Goal: Task Accomplishment & Management: Use online tool/utility

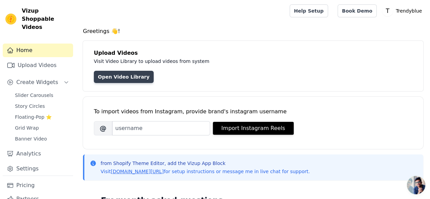
click at [118, 75] on link "Open Video Library" at bounding box center [124, 77] width 60 height 12
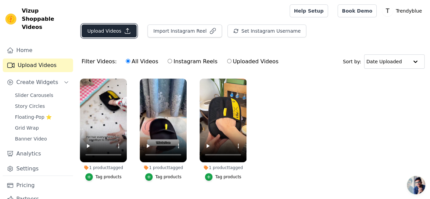
click at [105, 32] on button "Upload Videos" at bounding box center [109, 30] width 55 height 13
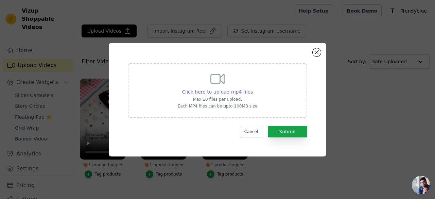
click at [225, 89] on span "Click here to upload mp4 files" at bounding box center [217, 91] width 71 height 5
click at [253, 88] on input "Click here to upload mp4 files Max 10 files per upload. Each MP4 files can be u…" at bounding box center [253, 88] width 0 height 0
type input "C:\fakepath\462456924_1236018484177872_8362980305478663279_n.mp4"
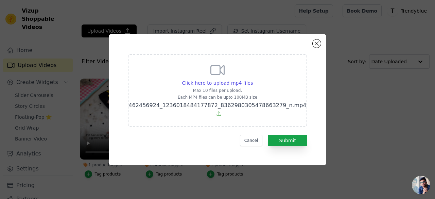
click at [152, 44] on div "Click here to upload mp4 files Max 10 files per upload. Each MP4 files can be u…" at bounding box center [218, 99] width 218 height 131
click at [288, 141] on button "Submit" at bounding box center [287, 141] width 39 height 12
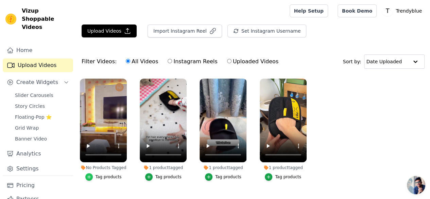
click at [89, 175] on icon "button" at bounding box center [88, 176] width 3 height 3
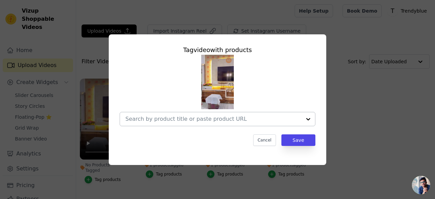
click at [151, 119] on input "No Products Tagged Tag video with products Cancel Save Tag products" at bounding box center [213, 119] width 176 height 6
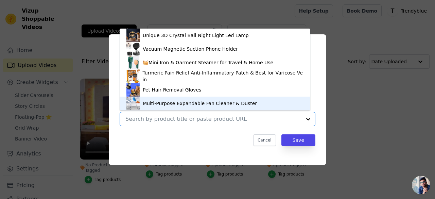
click at [171, 105] on div "Multi-Purpose Expandable Fan Cleaner & Duster" at bounding box center [200, 103] width 114 height 7
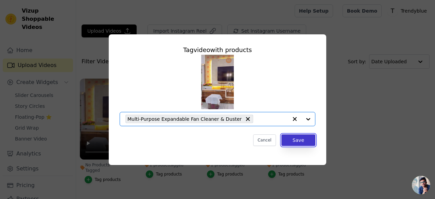
click at [299, 141] on button "Save" at bounding box center [299, 140] width 34 height 12
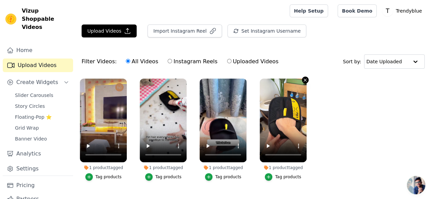
click at [304, 78] on icon "button" at bounding box center [305, 80] width 5 height 5
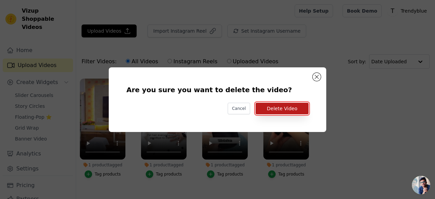
click at [288, 107] on button "Delete Video" at bounding box center [282, 109] width 53 height 12
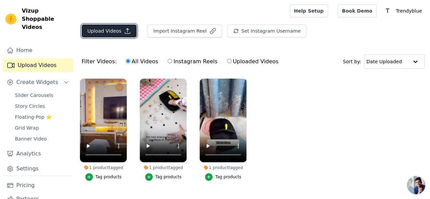
click at [108, 28] on button "Upload Videos" at bounding box center [109, 30] width 55 height 13
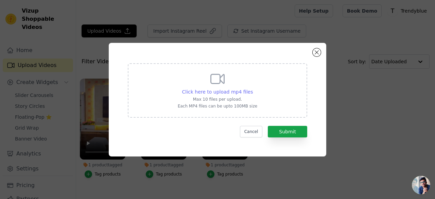
click at [212, 94] on span "Click here to upload mp4 files" at bounding box center [217, 91] width 71 height 5
click at [253, 88] on input "Click here to upload mp4 files Max 10 files per upload. Each MP4 files can be u…" at bounding box center [253, 88] width 0 height 0
type input "C:\fakepath\AQNoFG2WnuwWNS9X1ryffurGKuLZgOEuHCf5aJmxj_vYutZ0M3MOjiBd6E1XgZDN2xF…"
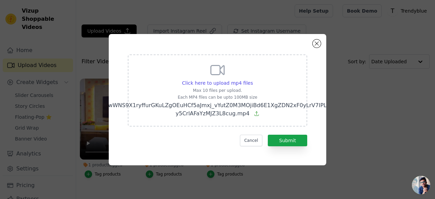
click at [174, 121] on div "Click here to upload mp4 files Max 10 files per upload. Each MP4 files can be u…" at bounding box center [218, 90] width 180 height 72
click at [253, 80] on input "Click here to upload mp4 files Max 10 files per upload. Each MP4 files can be u…" at bounding box center [253, 79] width 0 height 0
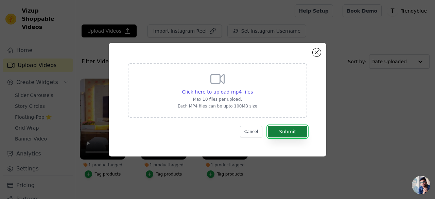
click at [289, 132] on button "Submit" at bounding box center [287, 132] width 39 height 12
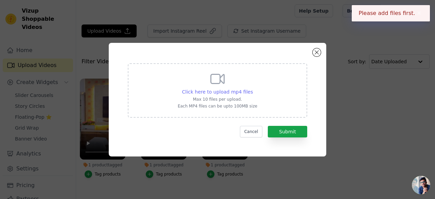
click at [205, 93] on span "Click here to upload mp4 files" at bounding box center [217, 91] width 71 height 5
click at [253, 88] on input "Click here to upload mp4 files Max 10 files per upload. Each MP4 files can be u…" at bounding box center [253, 88] width 0 height 0
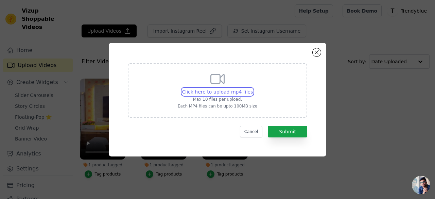
type input "C:\fakepath\AQNoFG2WnuwWNS9X1ryffurGKuLZgOEuHCf5aJmxj_vYutZ0M3MOjiBd6E1XgZDN2xF…"
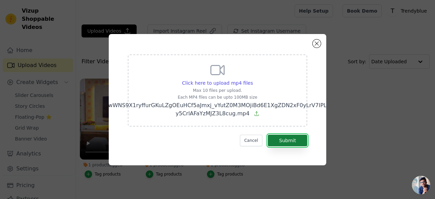
click at [294, 140] on button "Submit" at bounding box center [287, 141] width 39 height 12
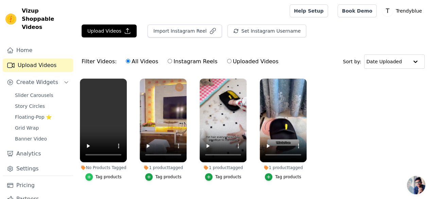
click at [89, 174] on icon "button" at bounding box center [89, 176] width 5 height 5
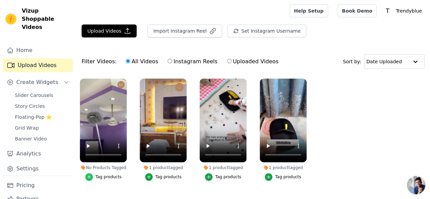
click at [89, 175] on icon "button" at bounding box center [88, 176] width 3 height 3
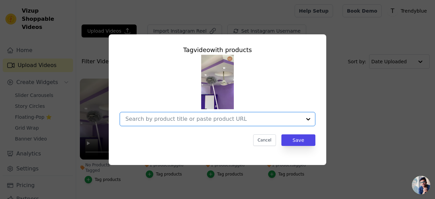
click at [181, 118] on input "No Products Tagged Tag video with products Option undefined, selected. Select i…" at bounding box center [213, 119] width 176 height 6
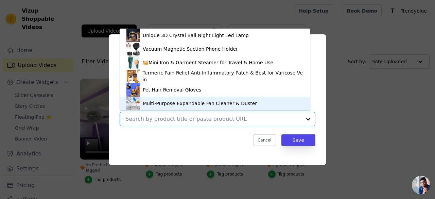
click at [173, 106] on div "Multi-Purpose Expandable Fan Cleaner & Duster" at bounding box center [200, 103] width 114 height 7
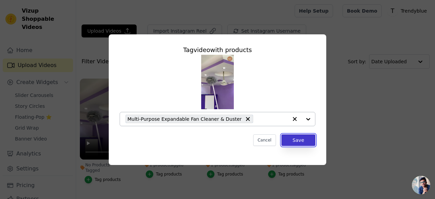
click at [302, 140] on button "Save" at bounding box center [299, 140] width 34 height 12
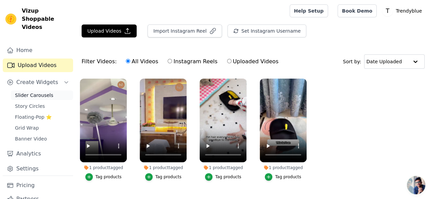
click at [39, 92] on span "Slider Carousels" at bounding box center [34, 95] width 38 height 7
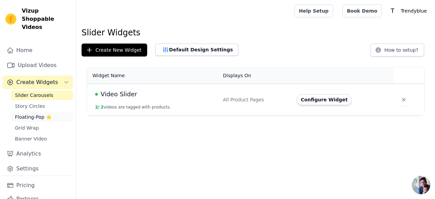
click at [31, 113] on link "Floating-Pop ⭐" at bounding box center [42, 117] width 62 height 10
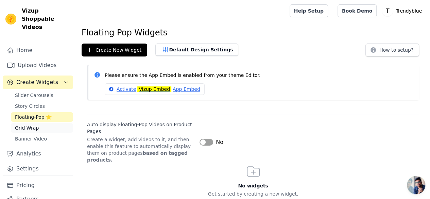
click at [27, 124] on span "Grid Wrap" at bounding box center [27, 127] width 24 height 7
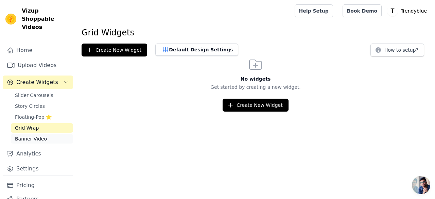
click at [27, 135] on span "Banner Video" at bounding box center [31, 138] width 32 height 7
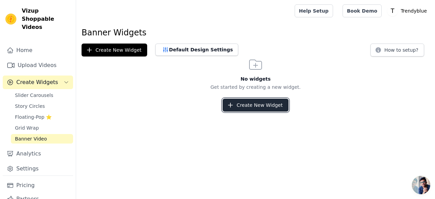
click at [244, 105] on button "Create New Widget" at bounding box center [256, 105] width 66 height 13
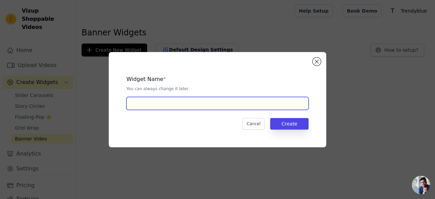
click at [205, 105] on input "text" at bounding box center [217, 103] width 182 height 13
type input "Video Slider"
drag, startPoint x: 166, startPoint y: 100, endPoint x: 104, endPoint y: 106, distance: 62.1
click at [104, 106] on div "Widget Name * You can always change it later Video Slider Cancel Create" at bounding box center [218, 99] width 414 height 117
type input "Banner video"
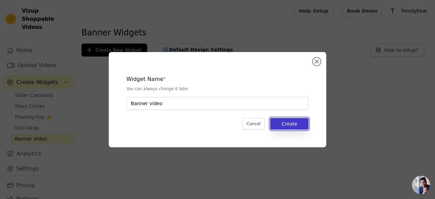
click at [295, 123] on button "Create" at bounding box center [289, 124] width 38 height 12
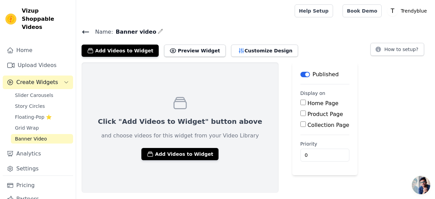
click at [301, 112] on input "Product Page" at bounding box center [303, 113] width 5 height 5
checkbox input "true"
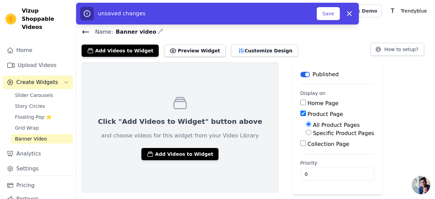
click at [306, 131] on input "Specific Product Pages" at bounding box center [308, 132] width 5 height 5
radio input "true"
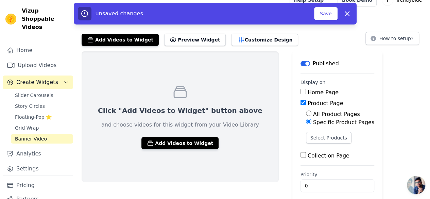
scroll to position [16, 0]
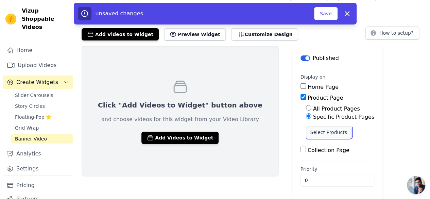
click at [306, 133] on button "Select Products" at bounding box center [329, 132] width 46 height 12
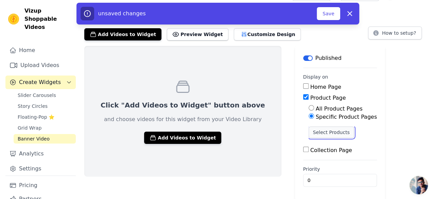
scroll to position [0, 0]
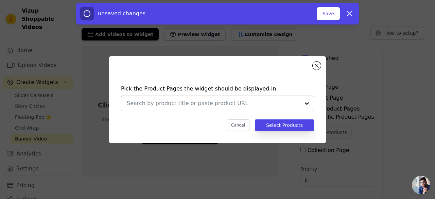
click at [239, 105] on input "text" at bounding box center [213, 103] width 173 height 8
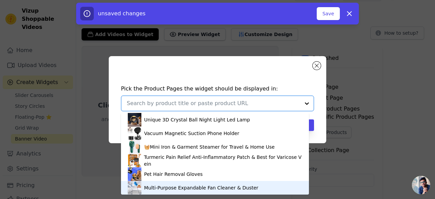
click at [184, 188] on div "Multi-Purpose Expandable Fan Cleaner & Duster" at bounding box center [201, 187] width 114 height 7
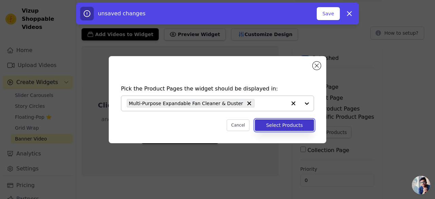
click at [283, 126] on button "Select Products" at bounding box center [284, 125] width 59 height 12
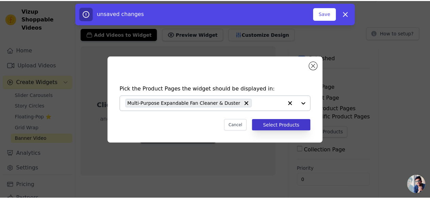
scroll to position [16, 0]
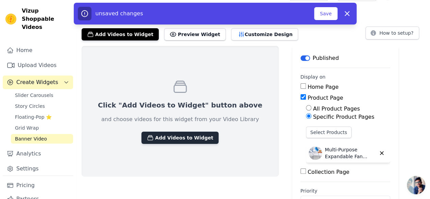
click at [170, 136] on button "Add Videos to Widget" at bounding box center [179, 138] width 77 height 12
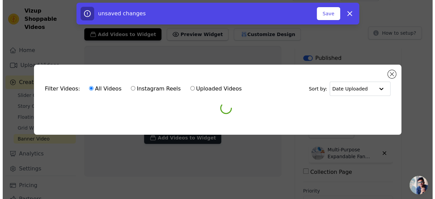
scroll to position [0, 0]
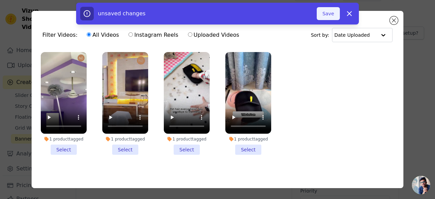
click at [333, 13] on button "Save" at bounding box center [328, 13] width 23 height 13
click at [331, 16] on button "Save" at bounding box center [328, 13] width 23 height 13
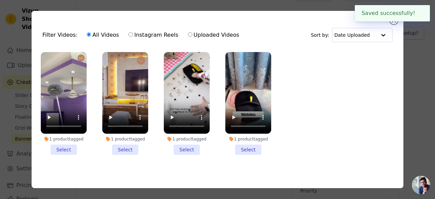
click at [118, 147] on li "1 product tagged Select" at bounding box center [125, 103] width 46 height 103
click at [0, 0] on input "1 product tagged Select" at bounding box center [0, 0] width 0 height 0
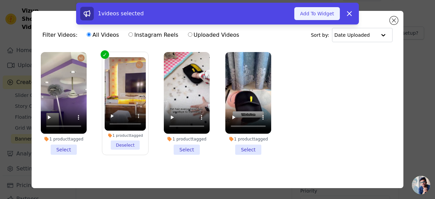
click at [324, 13] on button "Add To Widget" at bounding box center [317, 13] width 46 height 13
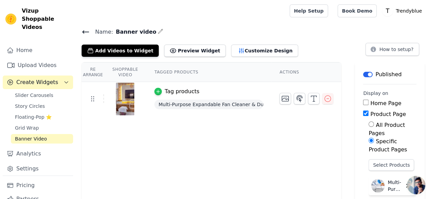
click at [157, 91] on icon "button" at bounding box center [158, 91] width 3 height 3
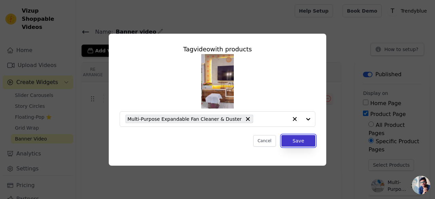
click at [301, 139] on button "Save" at bounding box center [299, 141] width 34 height 12
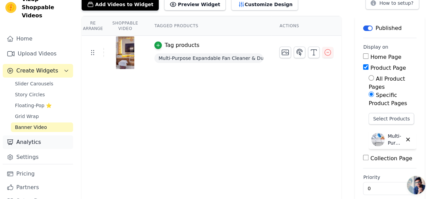
scroll to position [17, 0]
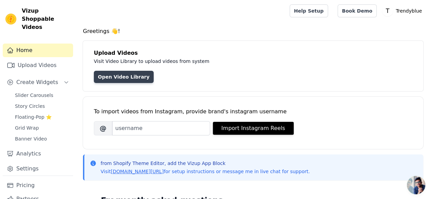
click at [131, 78] on link "Open Video Library" at bounding box center [124, 77] width 60 height 12
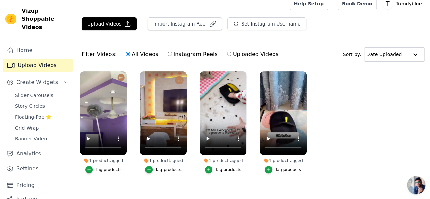
scroll to position [14, 0]
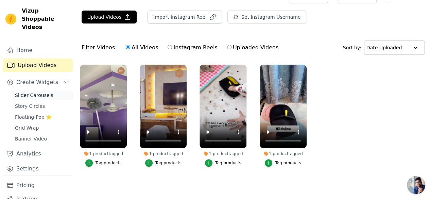
click at [33, 92] on span "Slider Carousels" at bounding box center [34, 95] width 38 height 7
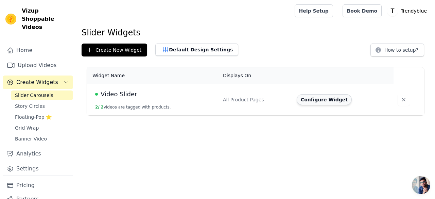
click at [317, 100] on button "Configure Widget" at bounding box center [324, 99] width 55 height 11
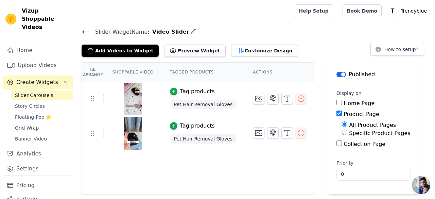
click at [342, 132] on input "Specific Product Pages" at bounding box center [344, 132] width 5 height 5
radio input "true"
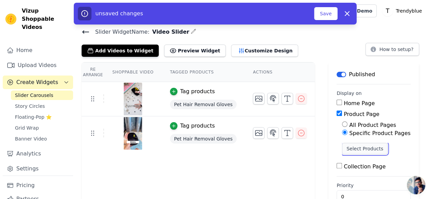
click at [358, 147] on button "Select Products" at bounding box center [365, 149] width 46 height 12
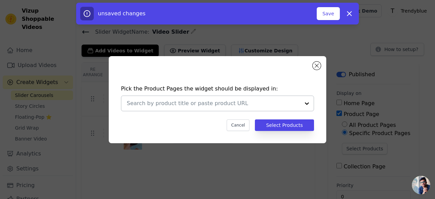
click at [228, 106] on input "text" at bounding box center [213, 103] width 173 height 8
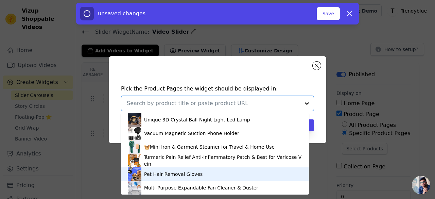
click at [185, 177] on div "Pet Hair Removal Gloves" at bounding box center [173, 174] width 58 height 7
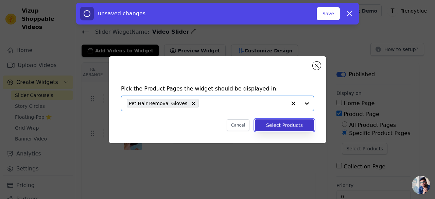
click at [293, 125] on button "Select Products" at bounding box center [284, 125] width 59 height 12
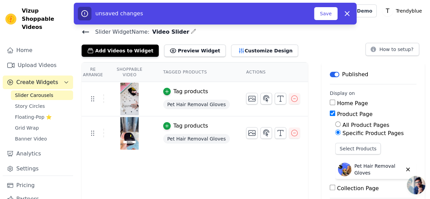
click at [273, 158] on div "Re Arrange Shoppable Video Tagged Products Actions Tag products Pet Hair Remova…" at bounding box center [195, 150] width 226 height 176
click at [182, 50] on button "Preview Widget" at bounding box center [194, 51] width 61 height 12
click at [84, 31] on icon at bounding box center [86, 32] width 8 height 8
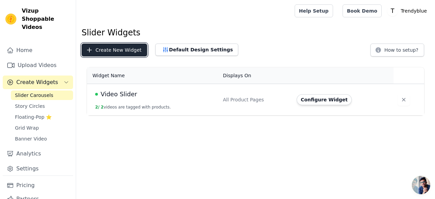
click at [114, 51] on button "Create New Widget" at bounding box center [115, 50] width 66 height 13
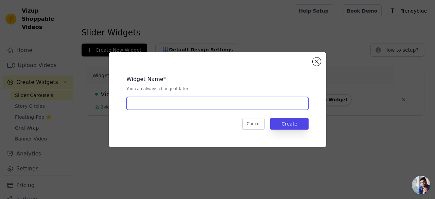
click at [148, 101] on input "text" at bounding box center [217, 103] width 182 height 13
type input "Fan cleaner"
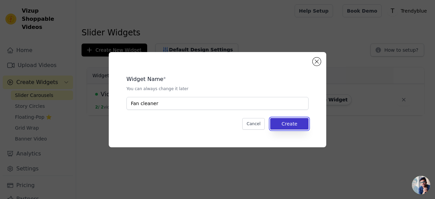
click at [291, 121] on button "Create" at bounding box center [289, 124] width 38 height 12
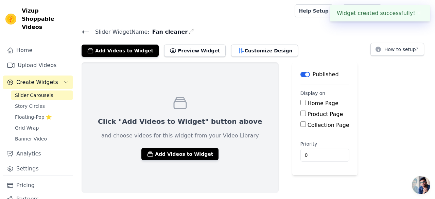
click at [301, 113] on input "Product Page" at bounding box center [303, 113] width 5 height 5
checkbox input "true"
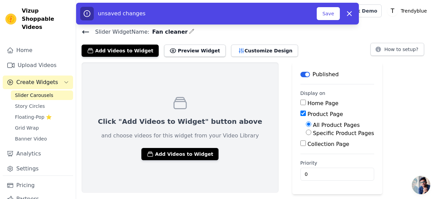
click at [306, 131] on input "Specific Product Pages" at bounding box center [308, 132] width 5 height 5
radio input "true"
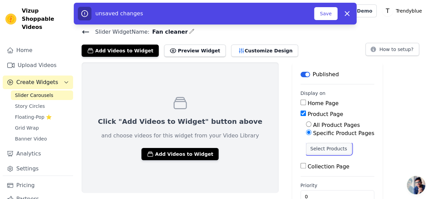
click at [306, 151] on button "Select Products" at bounding box center [329, 149] width 46 height 12
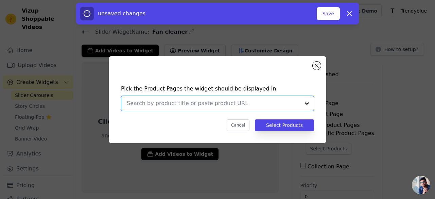
click at [207, 104] on input "text" at bounding box center [213, 103] width 173 height 8
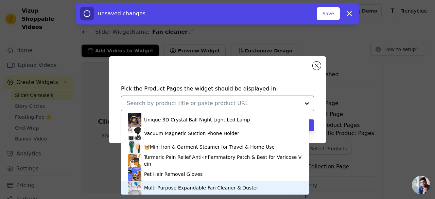
click at [184, 185] on div "Multi-Purpose Expandable Fan Cleaner & Duster" at bounding box center [201, 187] width 114 height 7
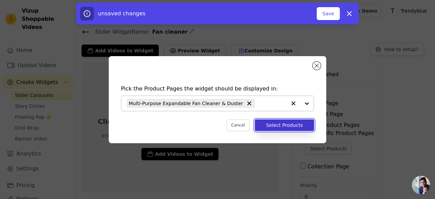
click at [286, 126] on button "Select Products" at bounding box center [284, 125] width 59 height 12
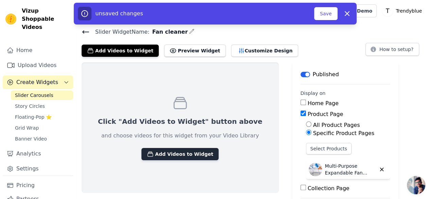
click at [169, 153] on button "Add Videos to Widget" at bounding box center [179, 154] width 77 height 12
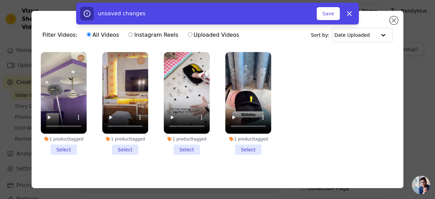
click at [65, 147] on li "1 product tagged Select" at bounding box center [64, 103] width 46 height 103
click at [0, 0] on input "1 product tagged Select" at bounding box center [0, 0] width 0 height 0
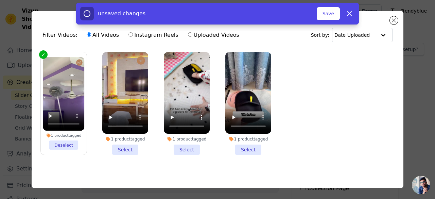
click at [118, 145] on li "1 product tagged Select" at bounding box center [125, 103] width 46 height 103
click at [0, 0] on input "1 product tagged Select" at bounding box center [0, 0] width 0 height 0
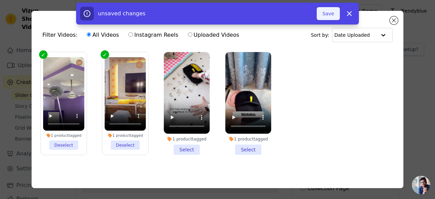
click at [331, 14] on button "Save" at bounding box center [328, 13] width 23 height 13
click at [329, 14] on button "Save" at bounding box center [328, 13] width 23 height 13
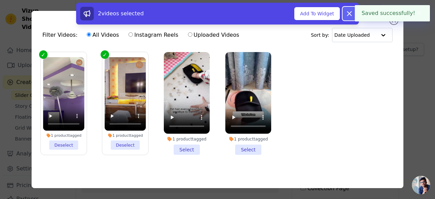
click at [349, 11] on icon at bounding box center [349, 14] width 8 height 8
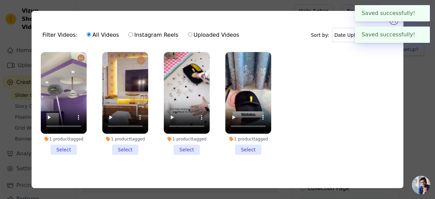
click at [417, 12] on button "✖" at bounding box center [420, 13] width 8 height 8
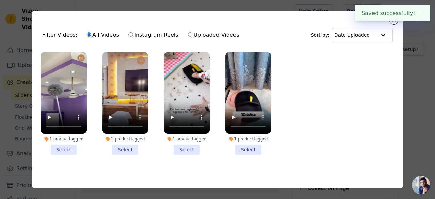
click at [418, 14] on button "✖" at bounding box center [420, 13] width 8 height 8
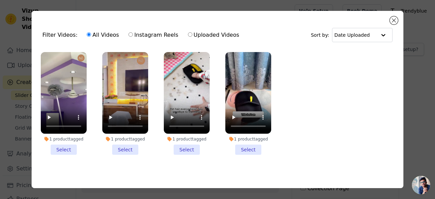
click at [62, 148] on li "1 product tagged Select" at bounding box center [64, 103] width 46 height 103
click at [0, 0] on input "1 product tagged Select" at bounding box center [0, 0] width 0 height 0
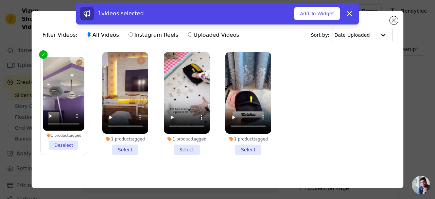
click at [121, 147] on li "1 product tagged Select" at bounding box center [125, 103] width 46 height 103
click at [0, 0] on input "1 product tagged Select" at bounding box center [0, 0] width 0 height 0
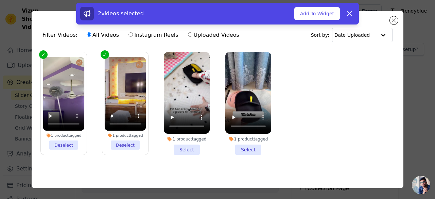
click at [395, 20] on div "2 videos selected Add To Widget Dismiss" at bounding box center [217, 15] width 435 height 24
click at [317, 16] on button "Add To Widget" at bounding box center [317, 13] width 46 height 13
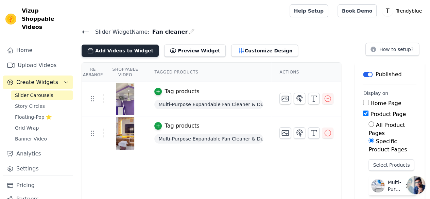
click at [125, 49] on button "Add Videos to Widget" at bounding box center [120, 51] width 77 height 12
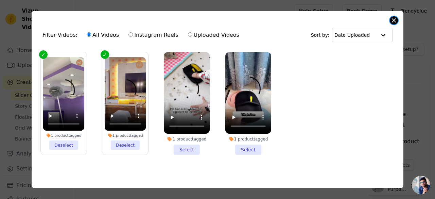
click at [391, 21] on button "Close modal" at bounding box center [394, 20] width 8 height 8
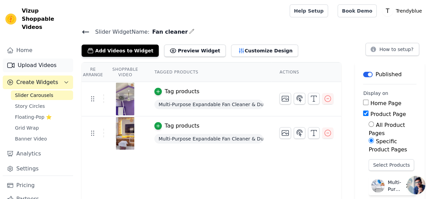
click at [38, 58] on link "Upload Videos" at bounding box center [38, 65] width 70 height 14
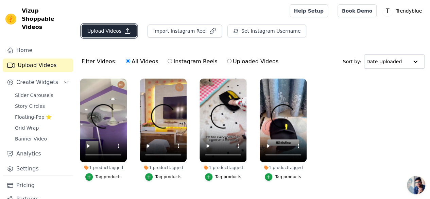
click at [114, 29] on button "Upload Videos" at bounding box center [109, 30] width 55 height 13
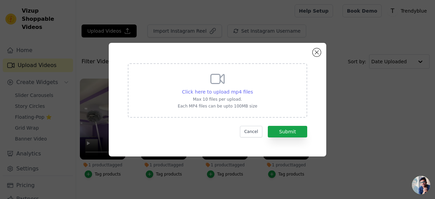
click at [215, 92] on span "Click here to upload mp4 files" at bounding box center [217, 91] width 71 height 5
click at [253, 88] on input "Click here to upload mp4 files Max 10 files per upload. Each MP4 files can be u…" at bounding box center [253, 88] width 0 height 0
type input "C:\fakepath\Fan 3 - Made with Clipchamp.mp4"
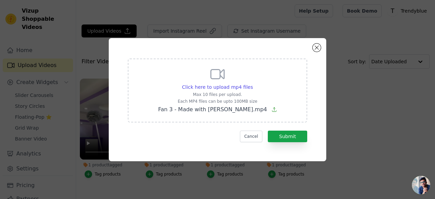
click at [209, 136] on div "Cancel Submit" at bounding box center [218, 137] width 180 height 12
click at [290, 137] on button "Submit" at bounding box center [287, 137] width 39 height 12
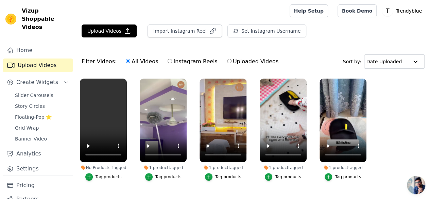
click at [148, 165] on icon at bounding box center [146, 167] width 4 height 4
click at [163, 165] on div "1 product tagged" at bounding box center [163, 167] width 47 height 5
click at [151, 174] on icon "button" at bounding box center [149, 176] width 5 height 5
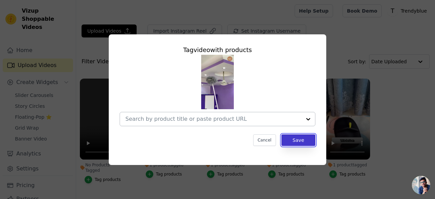
click at [297, 137] on button "Save" at bounding box center [299, 140] width 34 height 12
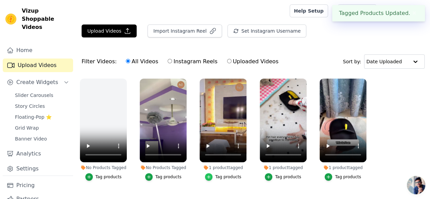
click at [213, 173] on div "button" at bounding box center [208, 176] width 7 height 7
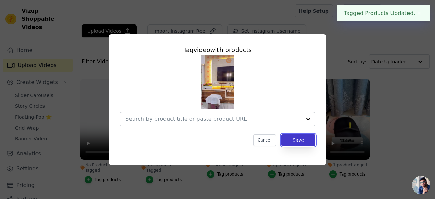
click at [298, 136] on button "Save" at bounding box center [299, 140] width 34 height 12
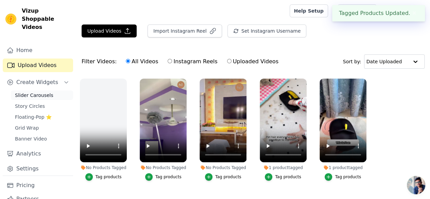
click at [33, 92] on span "Slider Carousels" at bounding box center [34, 95] width 38 height 7
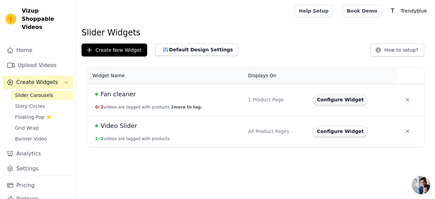
click at [337, 101] on button "Configure Widget" at bounding box center [340, 99] width 55 height 11
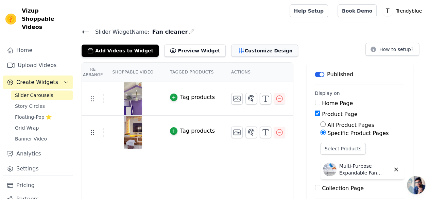
click at [241, 48] on button "Customize Design" at bounding box center [264, 51] width 67 height 12
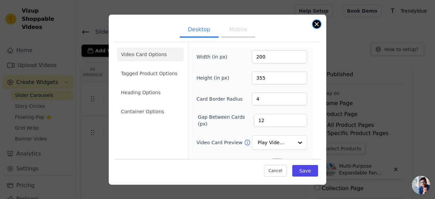
click at [316, 23] on button "Close modal" at bounding box center [317, 24] width 8 height 8
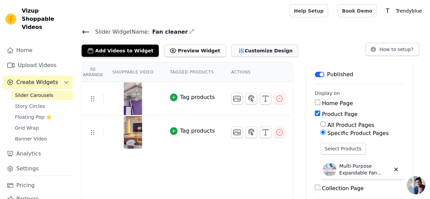
click at [243, 50] on button "Customize Design" at bounding box center [264, 51] width 67 height 12
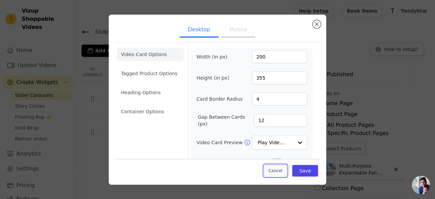
click at [272, 168] on button "Cancel" at bounding box center [275, 171] width 23 height 12
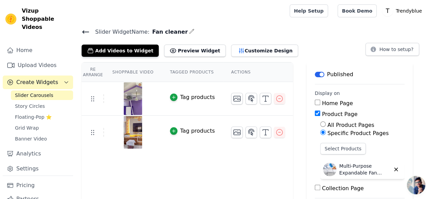
click at [86, 30] on icon at bounding box center [86, 32] width 8 height 8
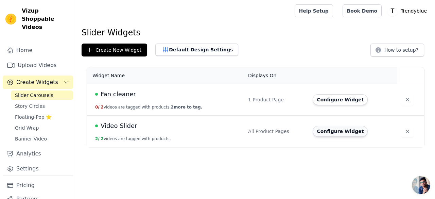
click at [324, 131] on button "Configure Widget" at bounding box center [340, 131] width 55 height 11
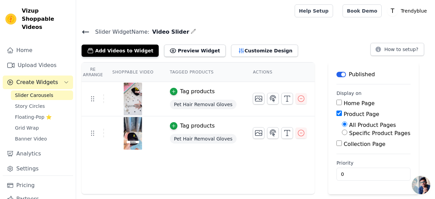
click at [342, 132] on input "Specific Product Pages" at bounding box center [344, 132] width 5 height 5
radio input "true"
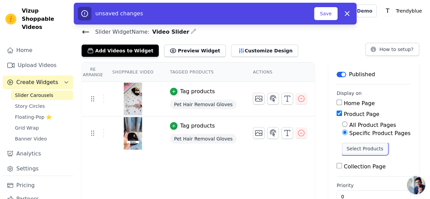
click at [343, 147] on button "Select Products" at bounding box center [365, 149] width 46 height 12
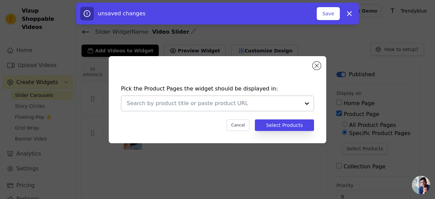
click at [229, 102] on input "text" at bounding box center [213, 103] width 173 height 8
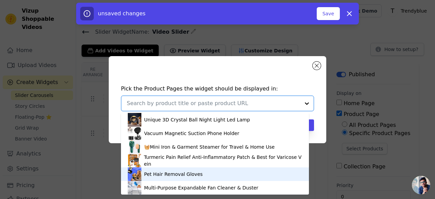
click at [176, 175] on div "Pet Hair Removal Gloves" at bounding box center [173, 174] width 58 height 7
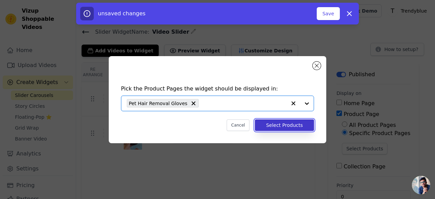
click at [290, 126] on button "Select Products" at bounding box center [284, 125] width 59 height 12
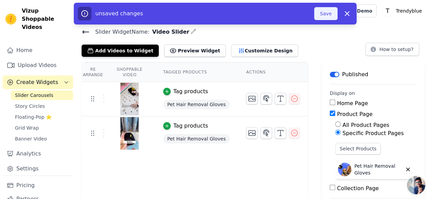
click at [327, 18] on button "Save" at bounding box center [325, 13] width 23 height 13
click at [327, 12] on button "Save" at bounding box center [325, 13] width 23 height 13
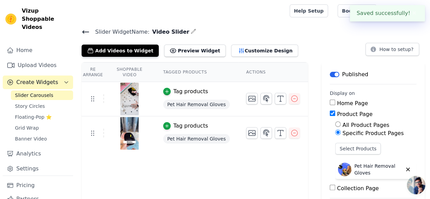
click at [83, 31] on icon at bounding box center [86, 32] width 6 height 3
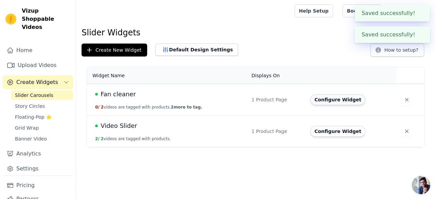
click at [332, 100] on button "Configure Widget" at bounding box center [337, 99] width 55 height 11
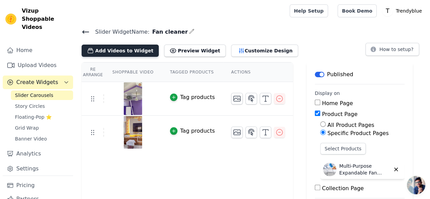
click at [117, 49] on button "Add Videos to Widget" at bounding box center [120, 51] width 77 height 12
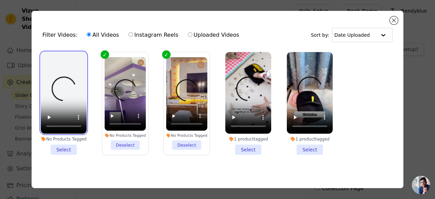
click at [67, 81] on video at bounding box center [64, 93] width 46 height 82
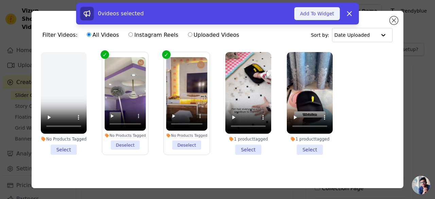
click at [327, 11] on button "Add To Widget" at bounding box center [317, 13] width 46 height 13
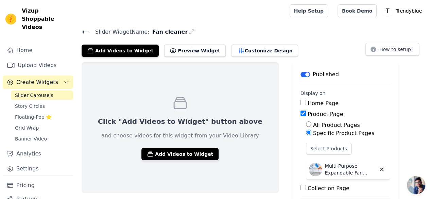
click at [86, 30] on icon at bounding box center [86, 32] width 8 height 8
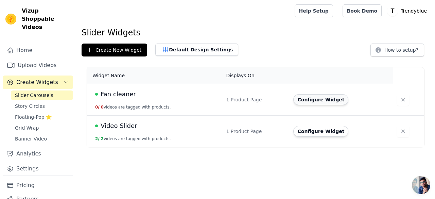
click at [311, 99] on button "Configure Widget" at bounding box center [320, 99] width 55 height 11
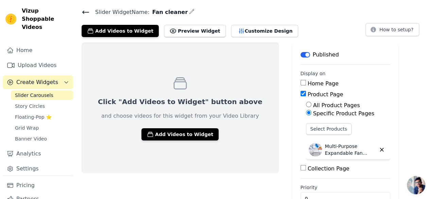
scroll to position [34, 0]
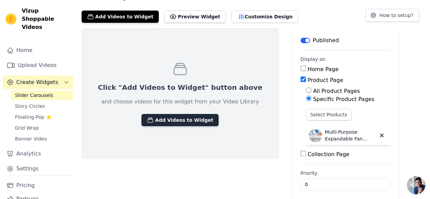
click at [159, 121] on button "Add Videos to Widget" at bounding box center [179, 120] width 77 height 12
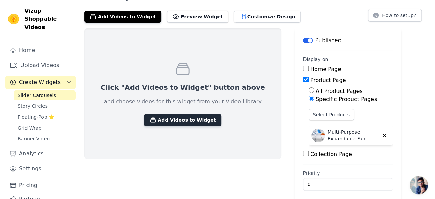
scroll to position [0, 0]
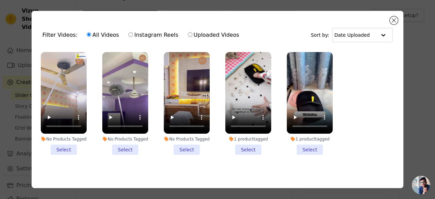
click at [65, 147] on li "No Products Tagged Select" at bounding box center [64, 103] width 46 height 103
click at [0, 0] on input "No Products Tagged Select" at bounding box center [0, 0] width 0 height 0
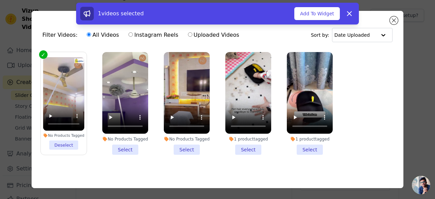
click at [125, 150] on li "No Products Tagged Select" at bounding box center [125, 103] width 46 height 103
click at [0, 0] on input "No Products Tagged Select" at bounding box center [0, 0] width 0 height 0
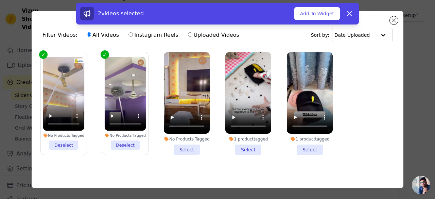
click at [184, 145] on li "No Products Tagged Select" at bounding box center [187, 103] width 46 height 103
click at [0, 0] on input "No Products Tagged Select" at bounding box center [0, 0] width 0 height 0
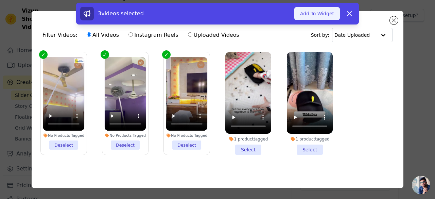
click at [318, 15] on button "Add To Widget" at bounding box center [317, 13] width 46 height 13
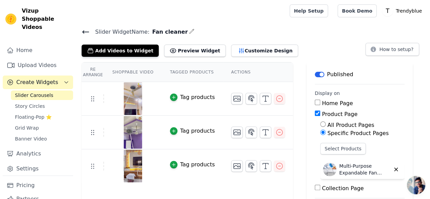
click at [83, 30] on icon at bounding box center [86, 32] width 8 height 8
